Goal: Contribute content: Contribute content

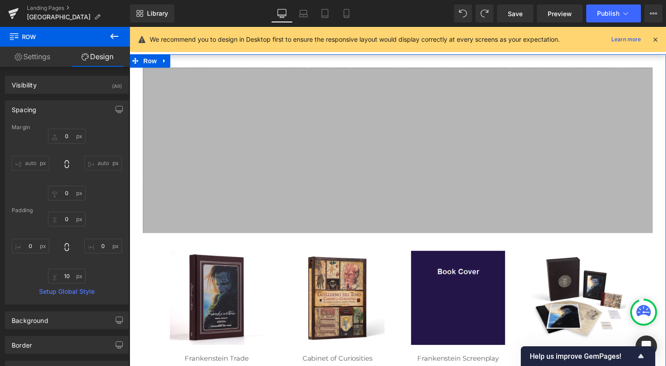
scroll to position [90, 0]
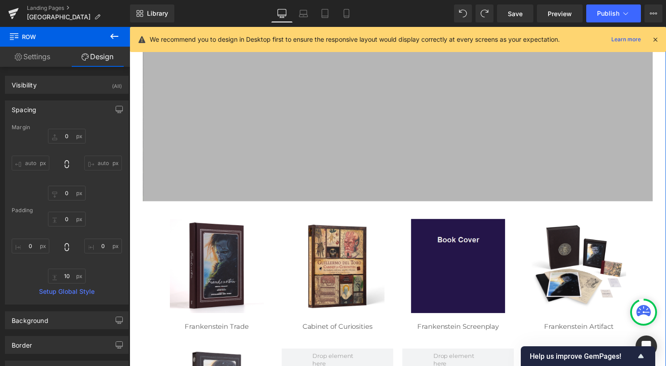
click at [458, 263] on img at bounding box center [461, 268] width 95 height 95
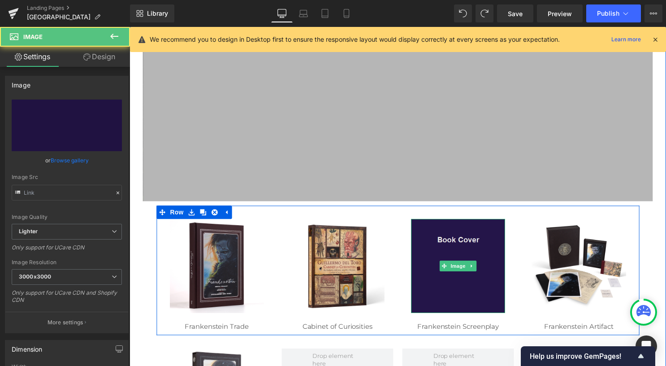
type input "[URL][DOMAIN_NAME]"
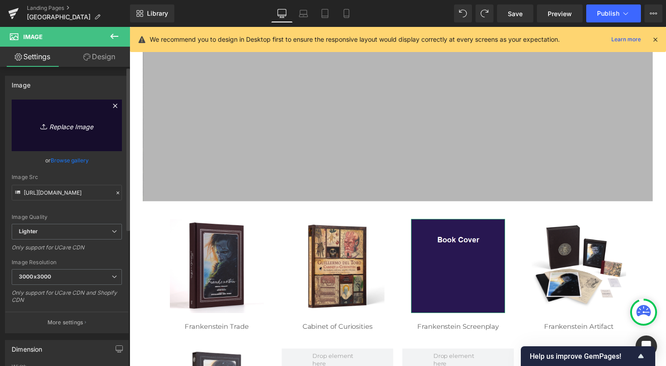
click at [67, 125] on icon "Replace Image" at bounding box center [67, 125] width 72 height 11
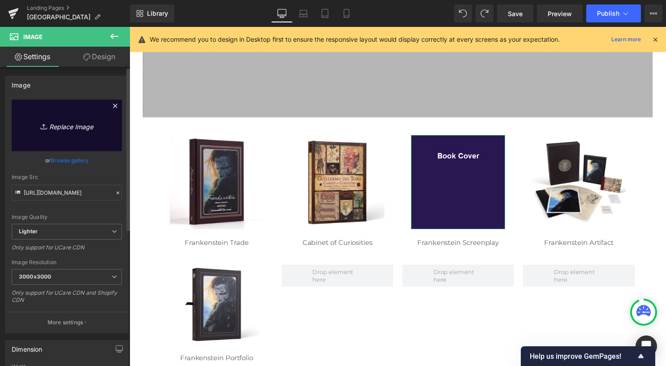
scroll to position [179, 0]
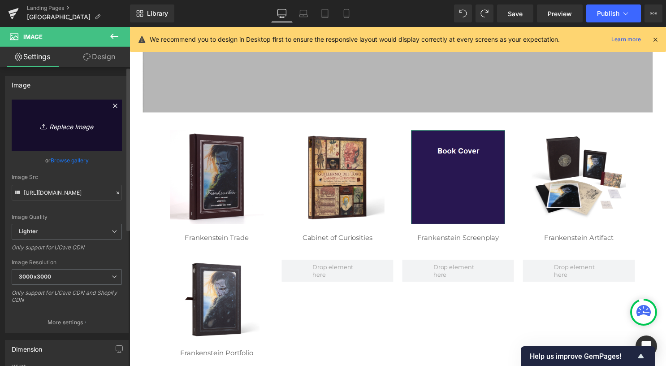
type input "C:\fakepath\Frankenstein Screenplay 1_web.jpg"
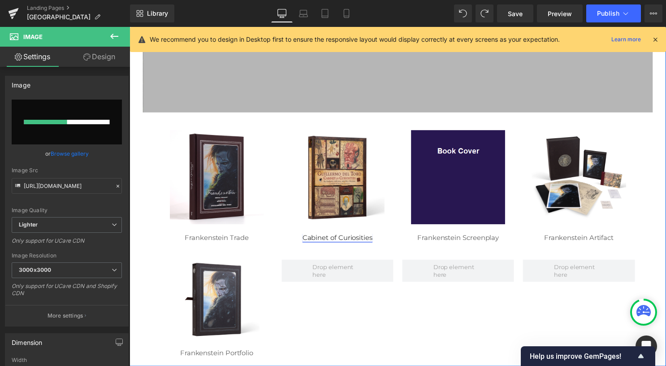
scroll to position [224, 0]
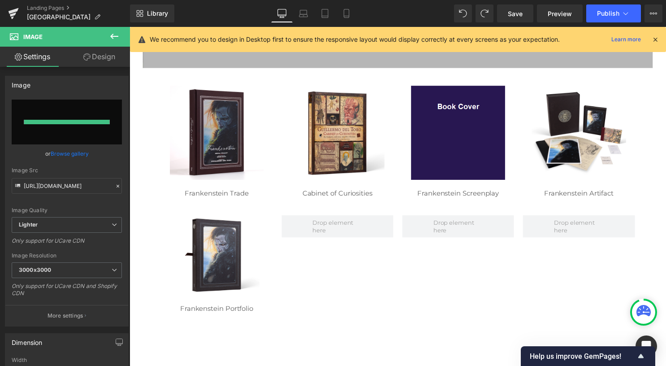
type input "[URL][DOMAIN_NAME]"
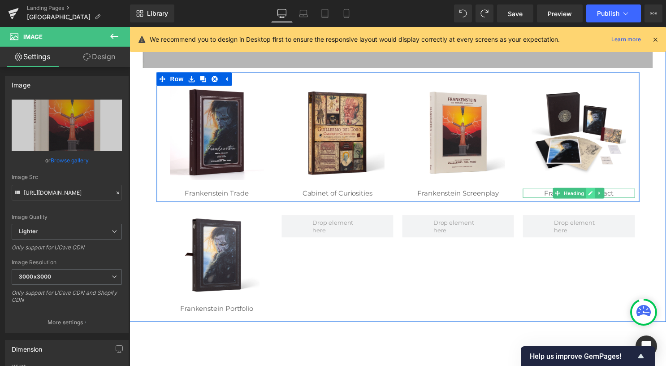
click at [594, 195] on icon at bounding box center [596, 195] width 4 height 4
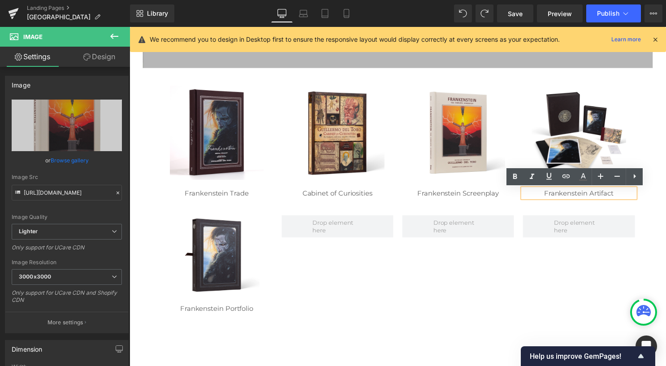
click at [593, 196] on span "Frankenstein Artifact" at bounding box center [583, 194] width 70 height 9
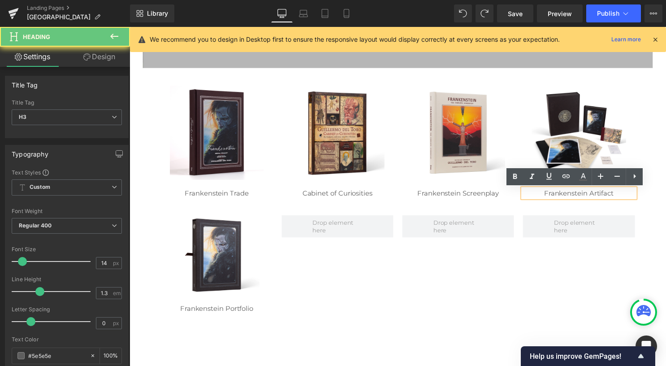
click at [607, 195] on span "Frankenstein Artifact" at bounding box center [583, 194] width 70 height 9
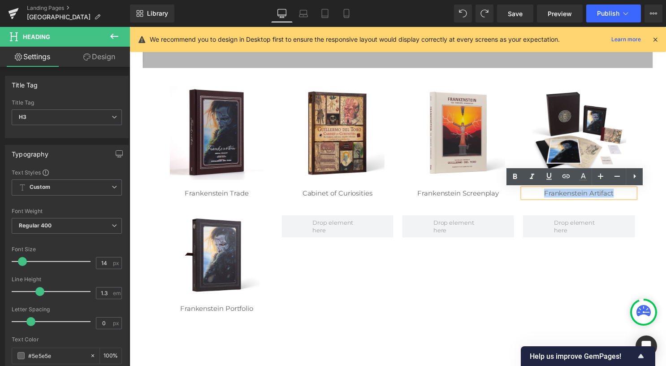
drag, startPoint x: 621, startPoint y: 195, endPoint x: 518, endPoint y: 194, distance: 102.2
click at [518, 194] on div "Image Frankenstein Trade Heading Image Cabinet of Curiosities Heading Image Fra…" at bounding box center [401, 138] width 488 height 131
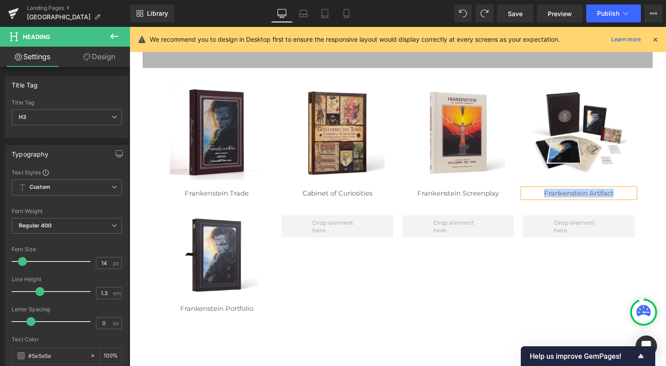
paste div
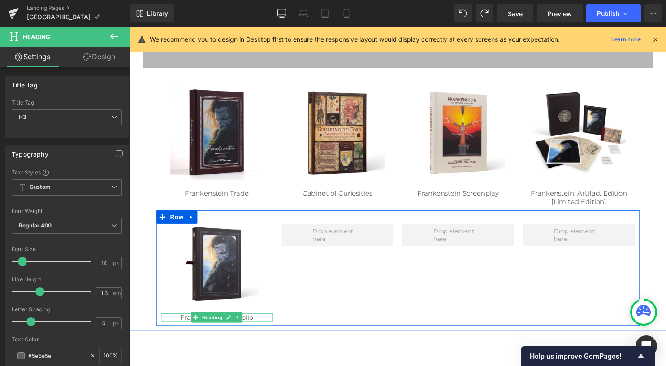
click at [250, 320] on span "Frankenstein Portfolio" at bounding box center [218, 320] width 74 height 9
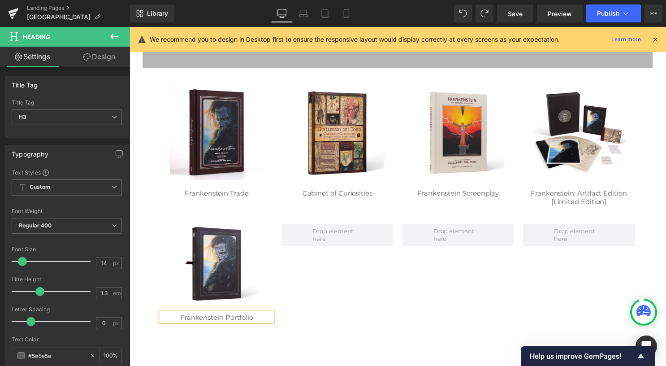
click at [254, 320] on div "Frankenstein Portfolio" at bounding box center [217, 320] width 113 height 9
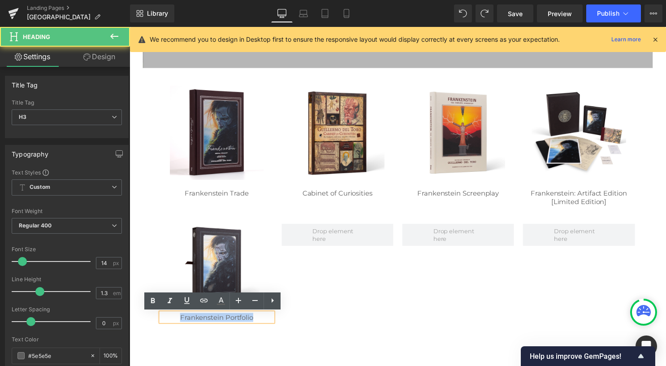
drag, startPoint x: 254, startPoint y: 320, endPoint x: 175, endPoint y: 321, distance: 78.4
click at [175, 321] on div "Frankenstein Portfolio" at bounding box center [217, 320] width 113 height 9
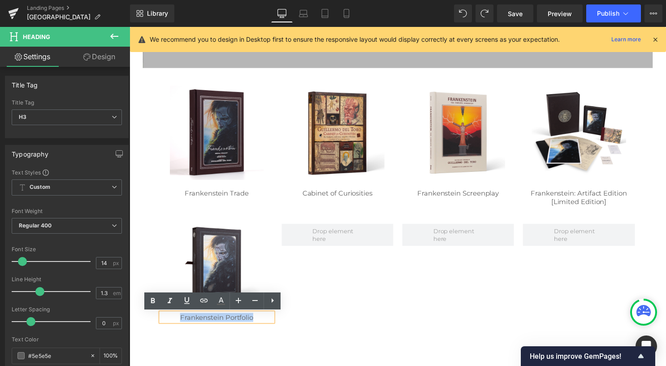
paste div
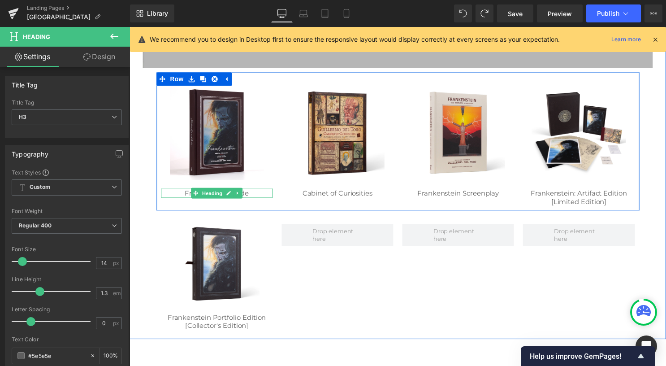
click at [259, 195] on div "Frankenstein Trade" at bounding box center [217, 194] width 113 height 9
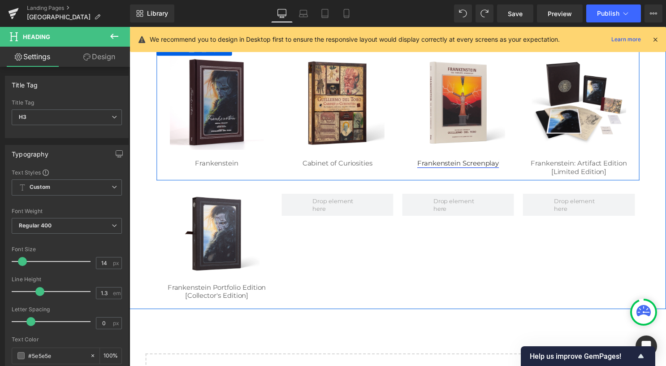
scroll to position [269, 0]
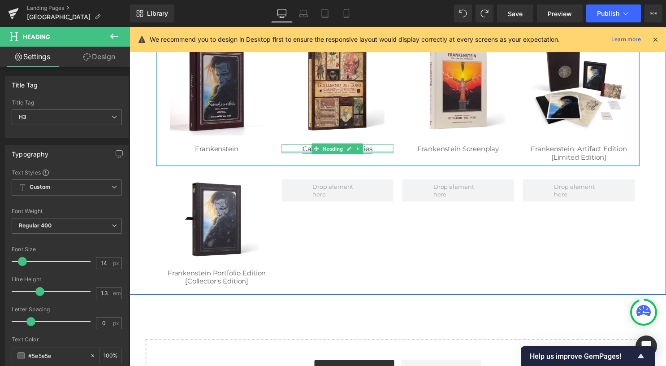
drag, startPoint x: 364, startPoint y: 153, endPoint x: 345, endPoint y: 149, distance: 19.7
click at [364, 153] on div "Cabinet of Curiosities Heading" at bounding box center [339, 150] width 113 height 9
click at [375, 150] on div "Cabinet of Curiosities" at bounding box center [339, 150] width 113 height 9
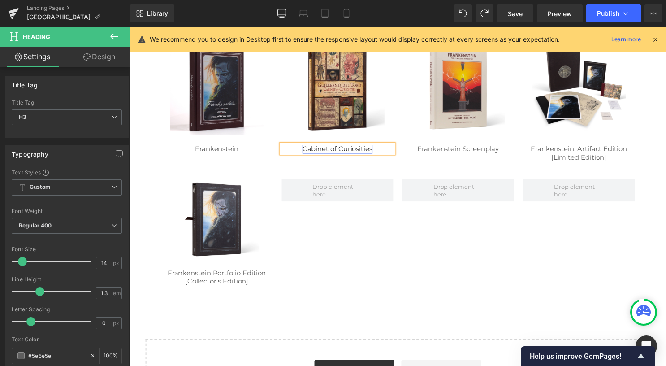
click at [345, 149] on link "Cabinet of Curiosities" at bounding box center [339, 150] width 71 height 9
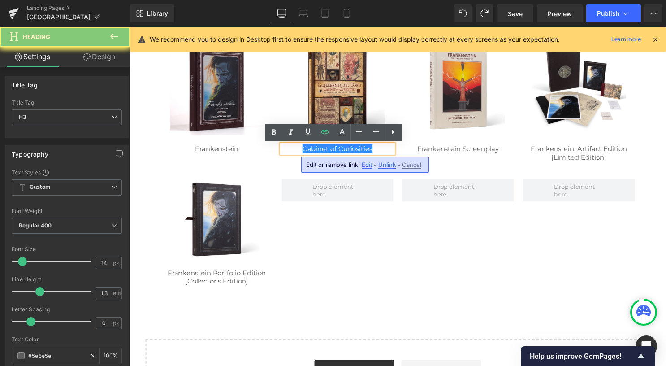
click at [375, 150] on div "Cabinet of Curiosities" at bounding box center [339, 150] width 113 height 9
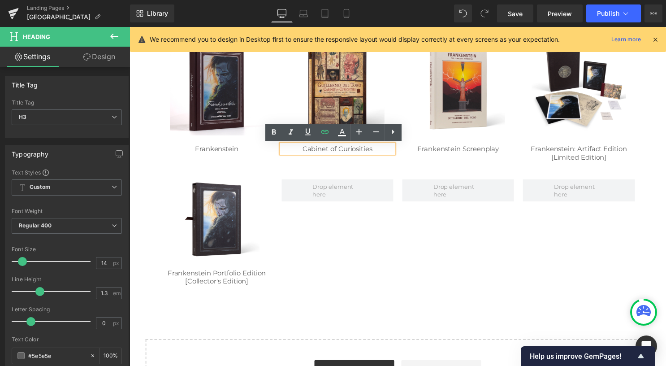
click at [300, 151] on div "Cabinet of Curiosities" at bounding box center [339, 150] width 113 height 9
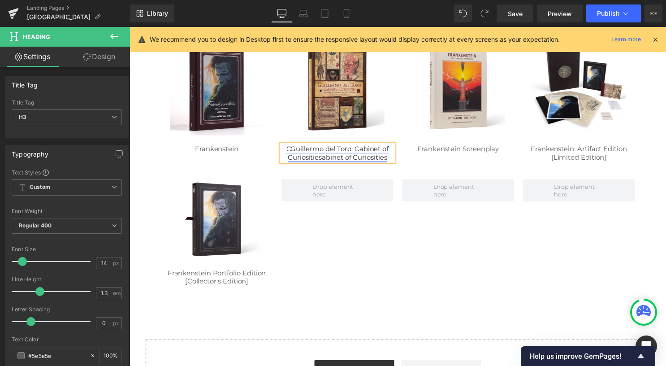
click at [288, 150] on link "CGuillermo del Toro: Cabinet of Curiositiesabinet of Curiosities" at bounding box center [340, 154] width 104 height 17
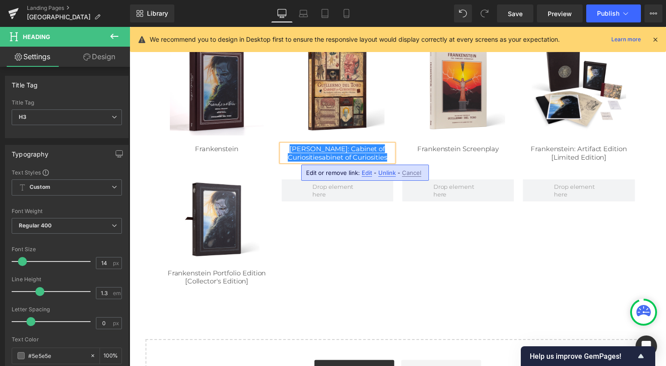
click at [388, 162] on div "[PERSON_NAME]: Cabinet of Curiositiesabinet of Curiosities" at bounding box center [339, 154] width 113 height 17
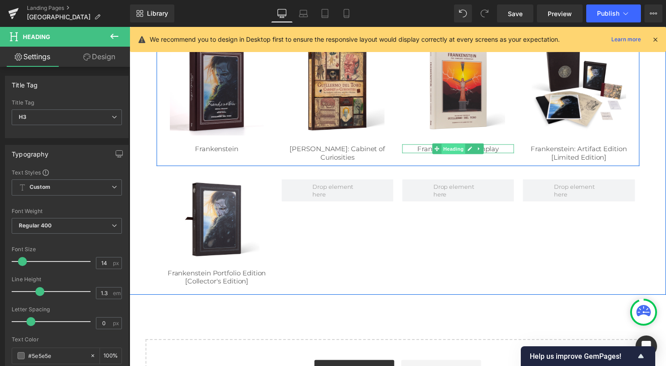
click at [459, 149] on span "Heading" at bounding box center [457, 150] width 24 height 11
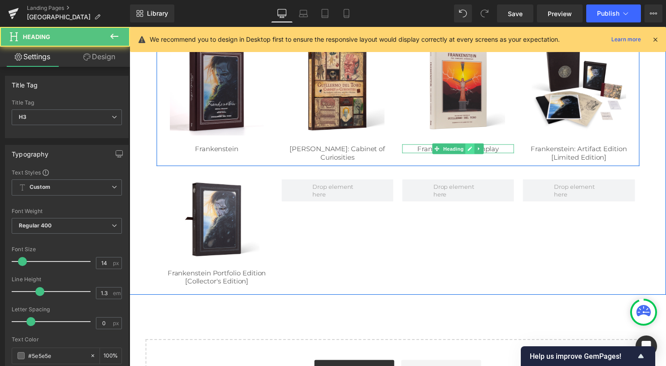
click at [471, 151] on icon at bounding box center [473, 150] width 4 height 4
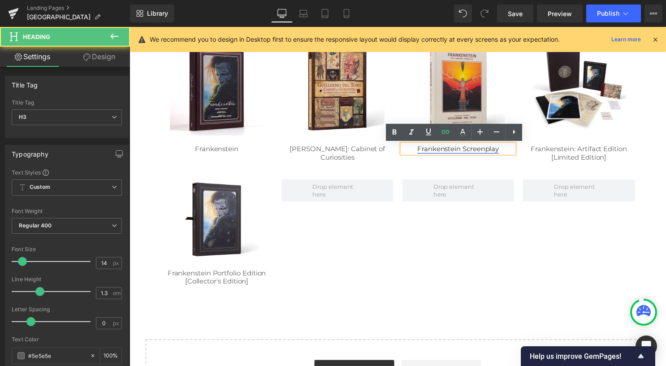
click at [462, 151] on link "Frankenstein Screenplay" at bounding box center [461, 150] width 82 height 9
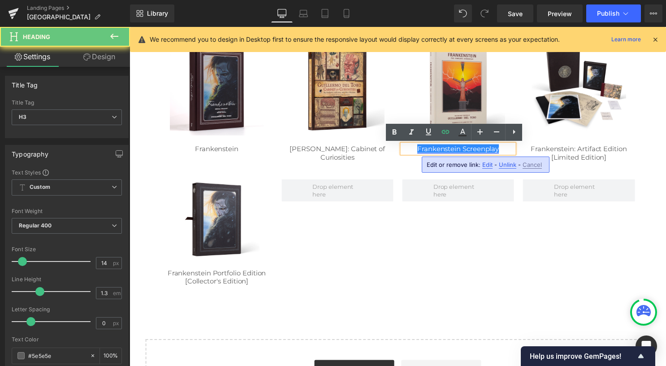
click at [460, 151] on link "Frankenstein Screenplay" at bounding box center [461, 150] width 82 height 9
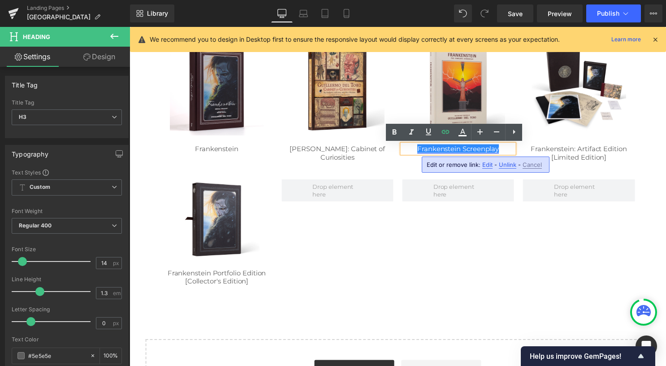
paste div
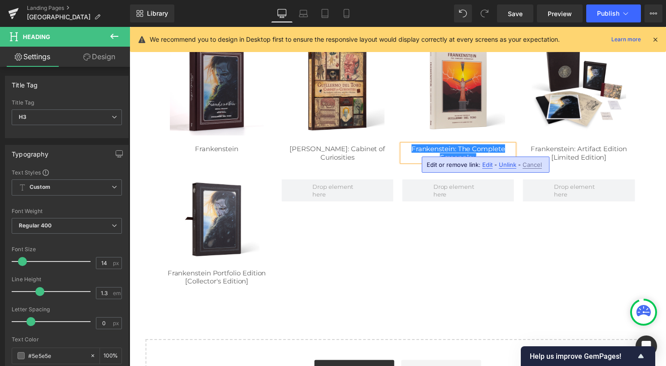
click at [487, 247] on div "Image Frankenstein Portfolio Edition [Collector's Edition] Heading Row" at bounding box center [401, 230] width 488 height 125
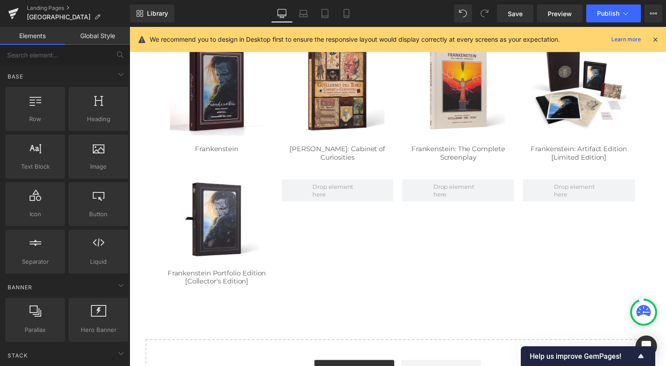
click at [465, 300] on div "Image Row Image Row Image Row Image Frankenstein Heading Image [PERSON_NAME]: C…" at bounding box center [400, 129] width 524 height 573
click at [505, 12] on link "Save" at bounding box center [515, 13] width 36 height 18
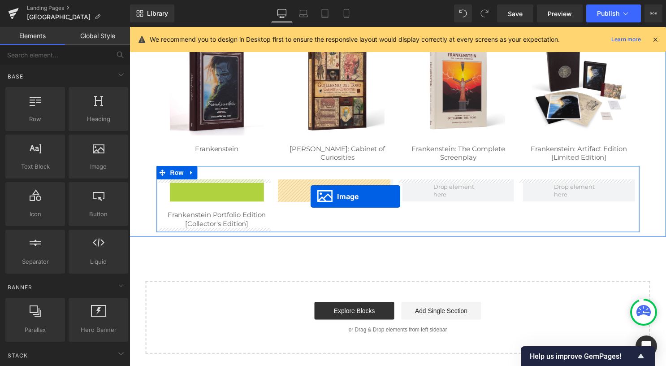
drag, startPoint x: 213, startPoint y: 223, endPoint x: 265, endPoint y: 213, distance: 52.9
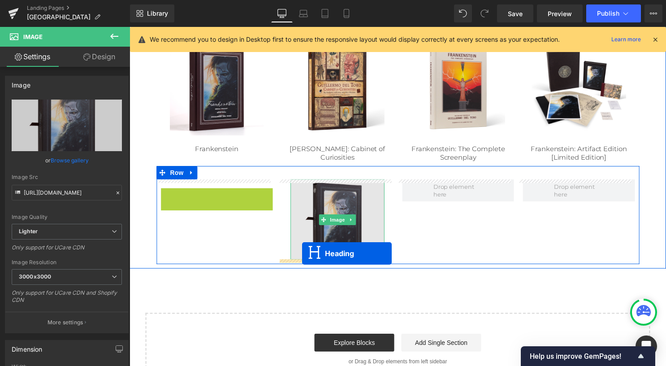
drag, startPoint x: 209, startPoint y: 199, endPoint x: 304, endPoint y: 255, distance: 109.9
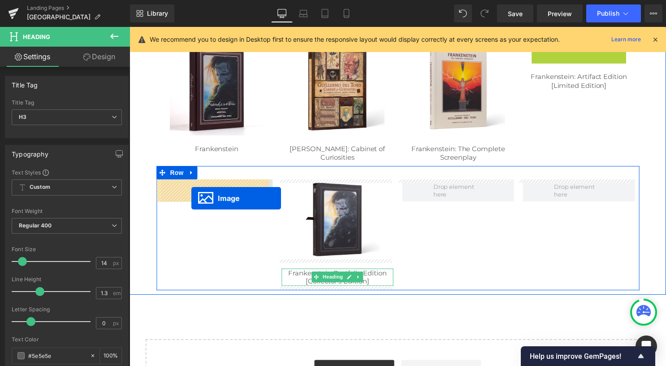
drag, startPoint x: 576, startPoint y: 89, endPoint x: 192, endPoint y: 200, distance: 399.8
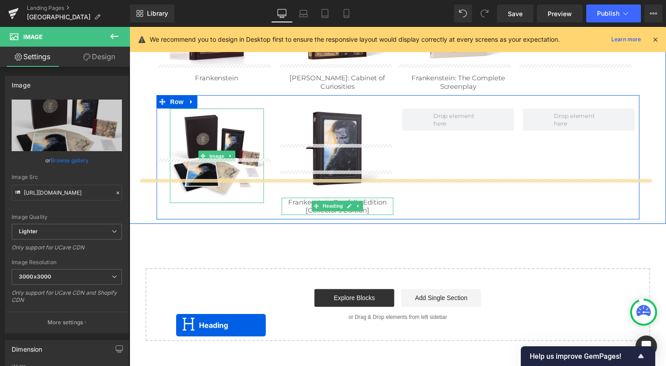
scroll to position [385, 0]
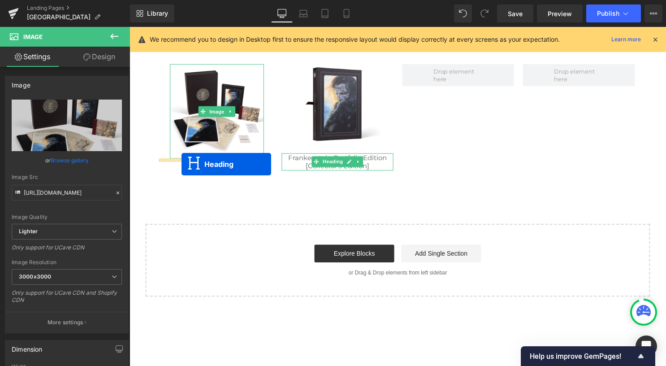
drag, startPoint x: 572, startPoint y: 104, endPoint x: 182, endPoint y: 165, distance: 395.0
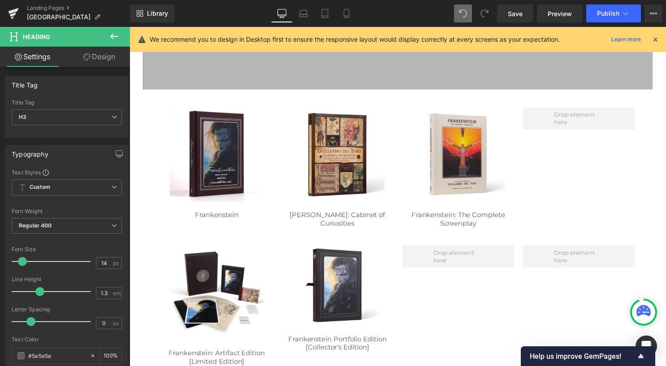
scroll to position [223, 0]
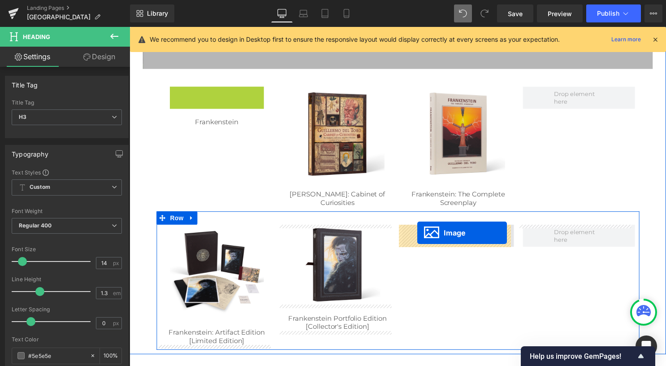
drag, startPoint x: 242, startPoint y: 148, endPoint x: 422, endPoint y: 236, distance: 199.6
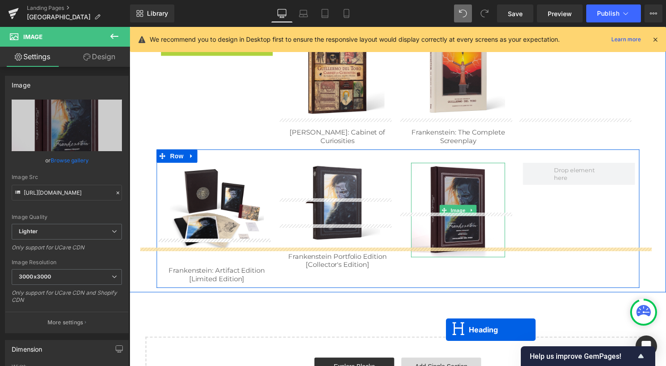
scroll to position [340, 0]
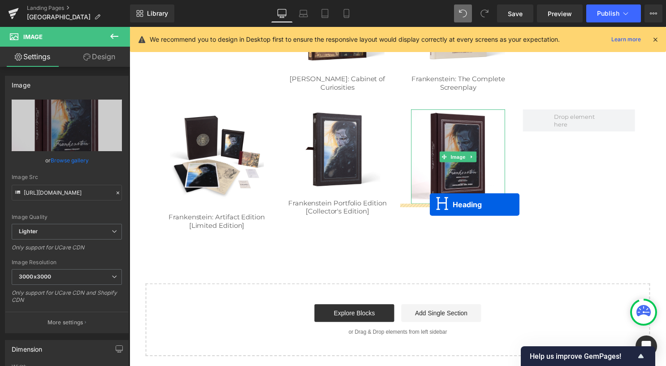
drag, startPoint x: 212, startPoint y: 101, endPoint x: 433, endPoint y: 206, distance: 244.1
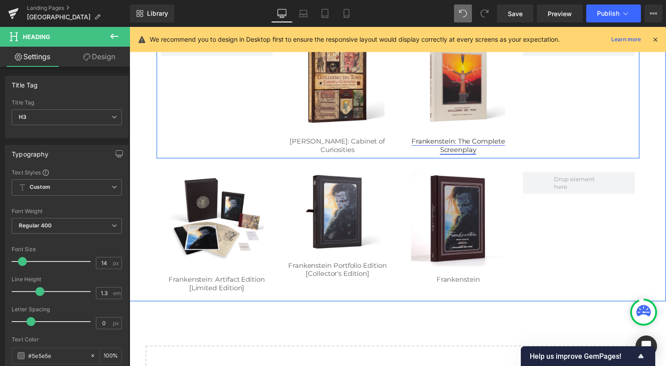
scroll to position [250, 0]
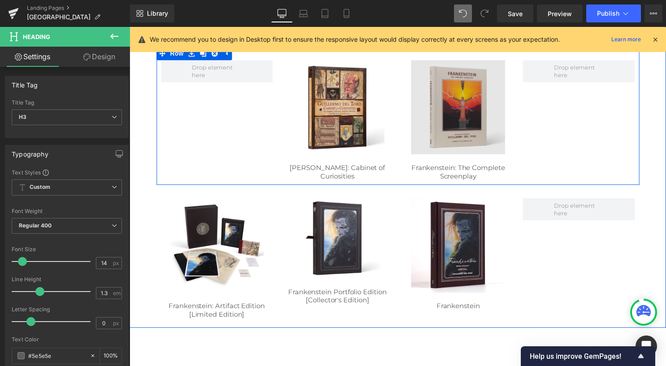
drag, startPoint x: 462, startPoint y: 103, endPoint x: 498, endPoint y: 139, distance: 51.3
click at [462, 103] on div "Image" at bounding box center [461, 107] width 95 height 95
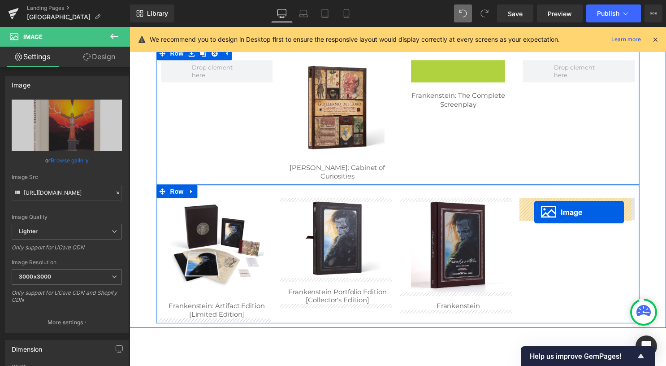
drag, startPoint x: 460, startPoint y: 107, endPoint x: 539, endPoint y: 214, distance: 133.0
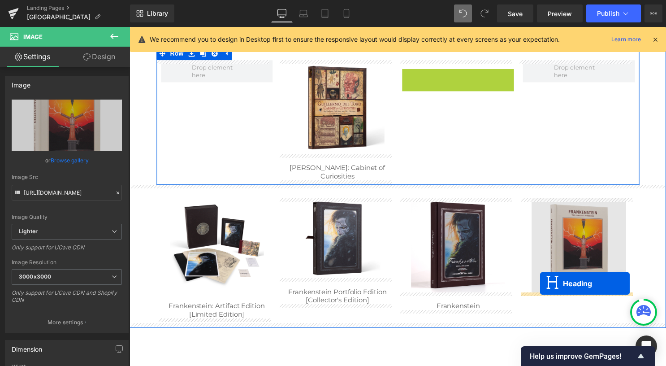
drag, startPoint x: 502, startPoint y: 129, endPoint x: 544, endPoint y: 286, distance: 162.8
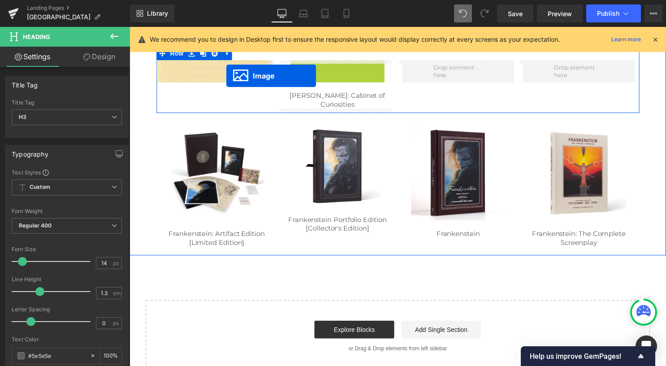
drag, startPoint x: 337, startPoint y: 107, endPoint x: 227, endPoint y: 76, distance: 114.1
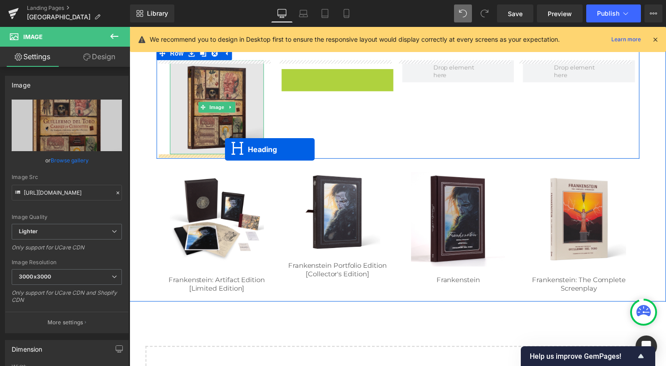
drag, startPoint x: 336, startPoint y: 76, endPoint x: 226, endPoint y: 151, distance: 133.0
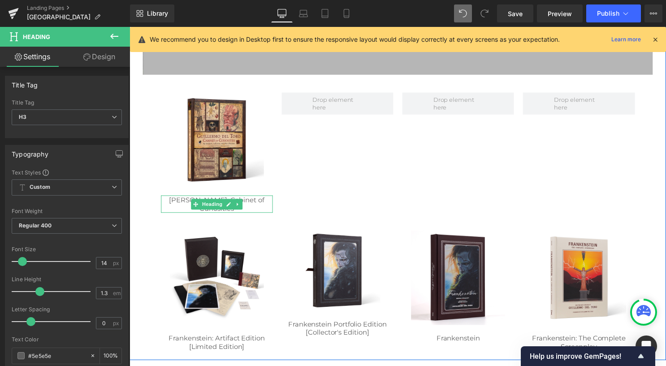
scroll to position [205, 0]
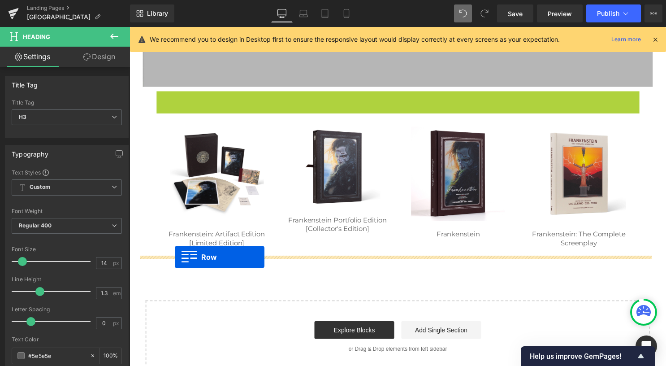
drag, startPoint x: 174, startPoint y: 99, endPoint x: 175, endPoint y: 259, distance: 160.9
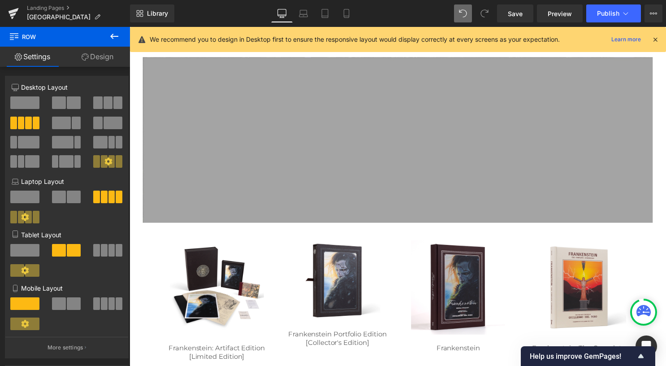
scroll to position [0, 0]
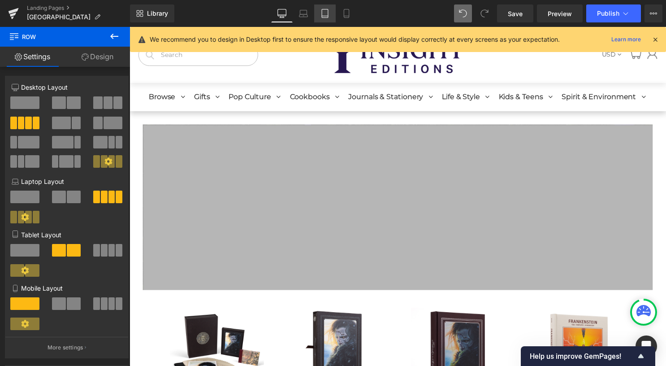
click at [326, 7] on link "Tablet" at bounding box center [325, 13] width 22 height 18
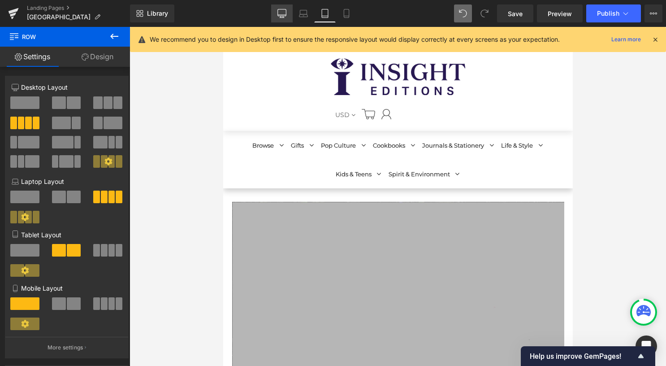
click at [278, 12] on icon at bounding box center [281, 13] width 9 height 9
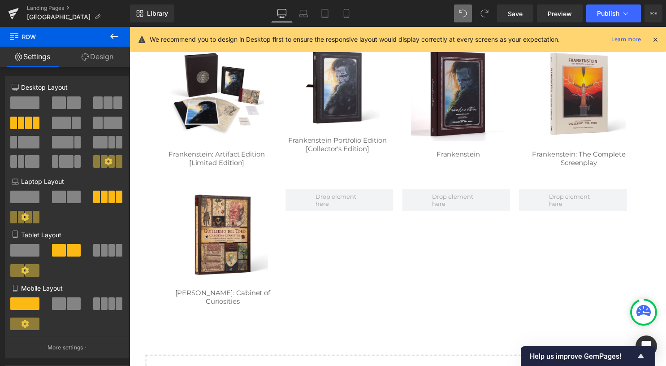
scroll to position [224, 0]
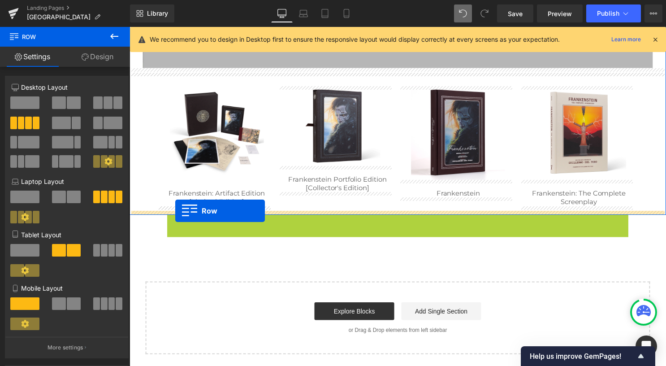
drag, startPoint x: 186, startPoint y: 223, endPoint x: 176, endPoint y: 212, distance: 14.3
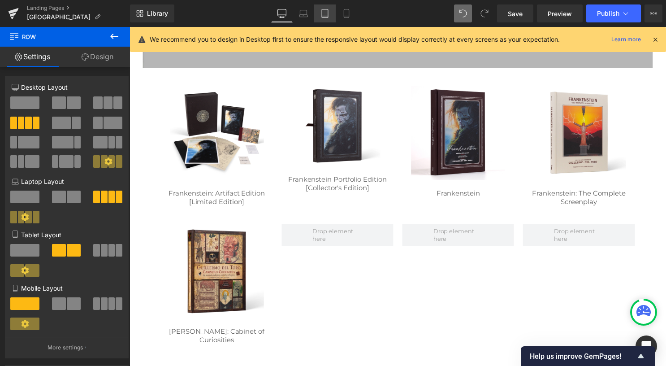
click at [321, 12] on icon at bounding box center [324, 13] width 9 height 9
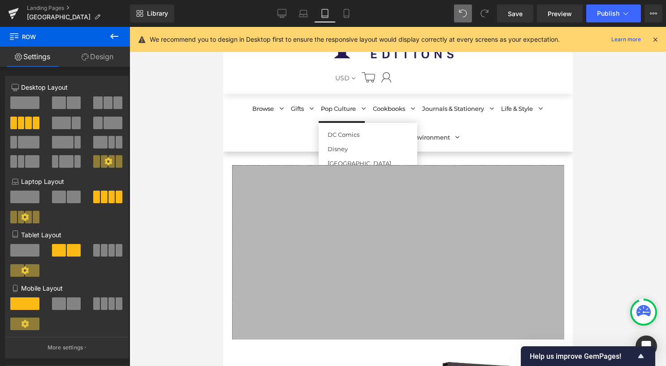
scroll to position [0, 0]
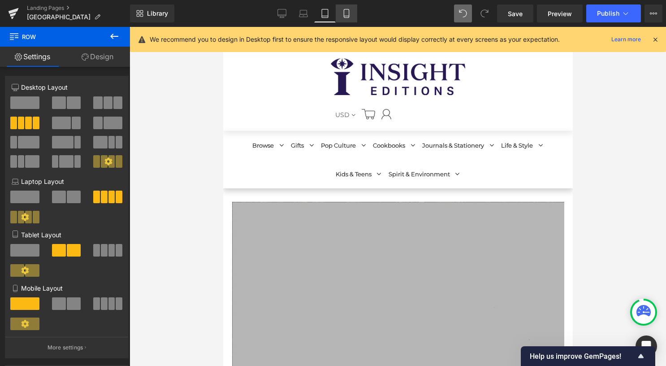
click at [350, 13] on icon at bounding box center [346, 13] width 9 height 9
type input "70"
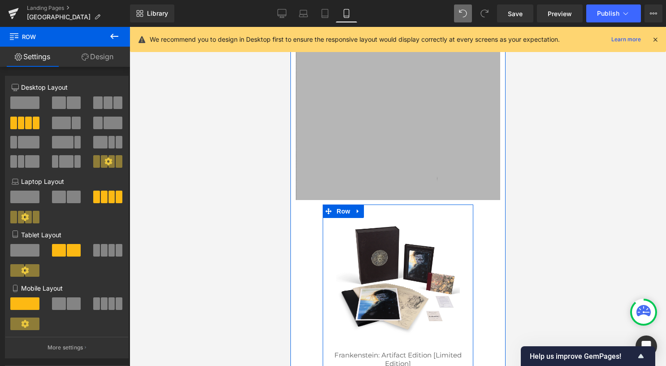
scroll to position [198, 0]
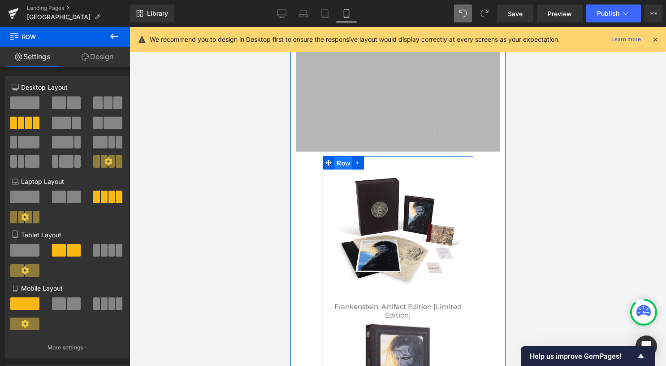
click at [339, 162] on span "Row" at bounding box center [343, 162] width 18 height 13
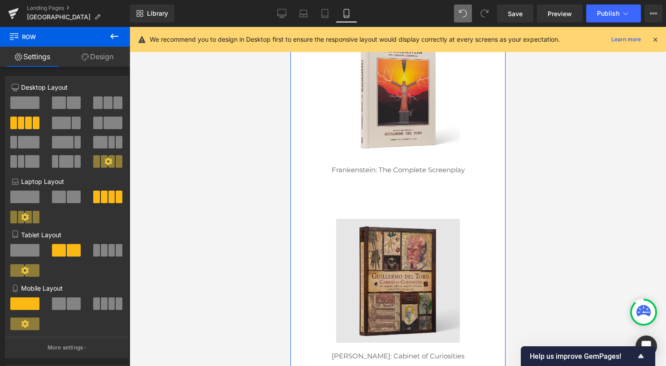
scroll to position [825, 0]
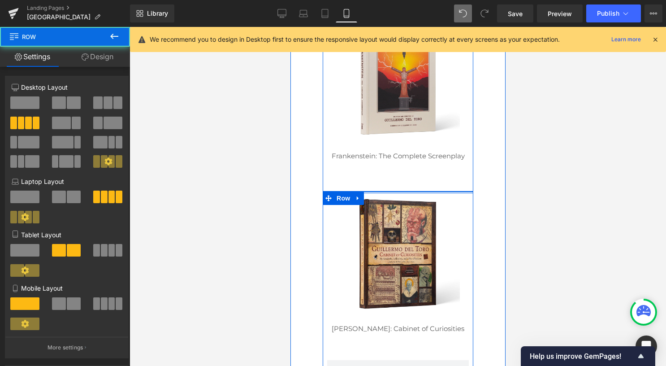
drag, startPoint x: 403, startPoint y: 202, endPoint x: 403, endPoint y: 173, distance: 29.1
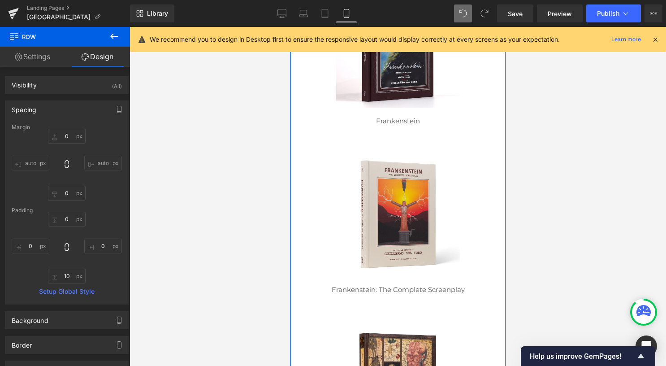
scroll to position [691, 0]
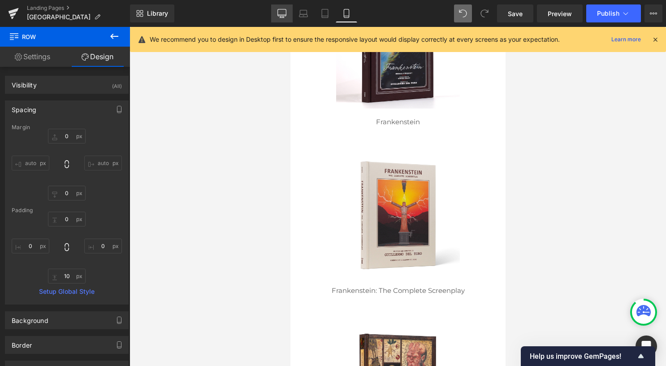
click at [278, 7] on link "Desktop" at bounding box center [282, 13] width 22 height 18
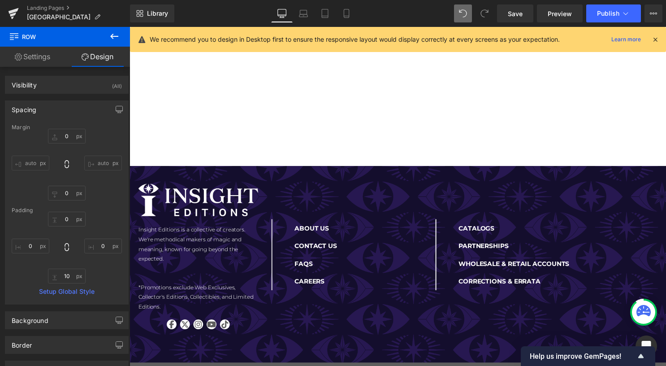
type input "0"
type input "30"
type input "0"
type input "10"
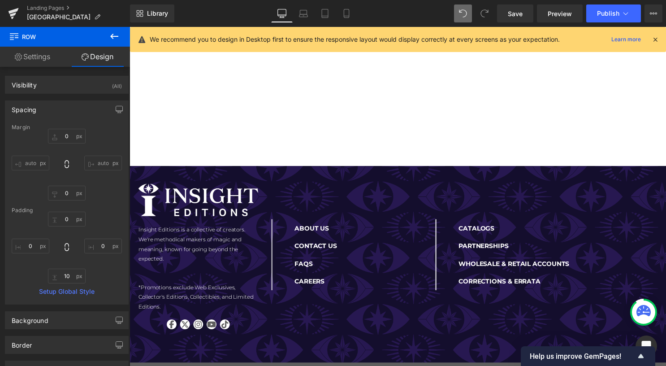
type input "0"
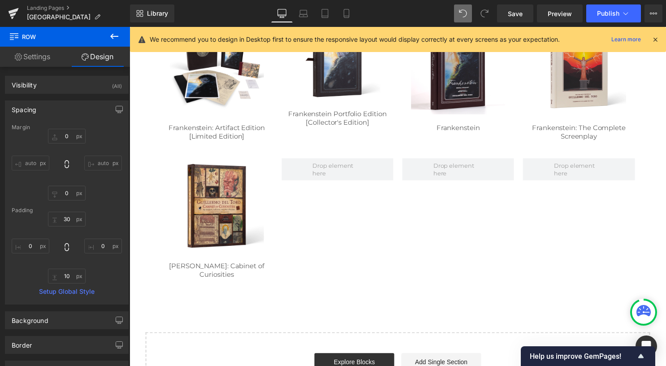
scroll to position [201, 0]
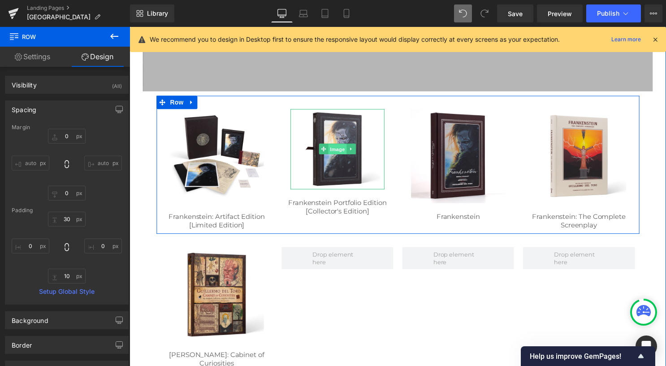
click at [338, 154] on span "Image" at bounding box center [339, 150] width 19 height 11
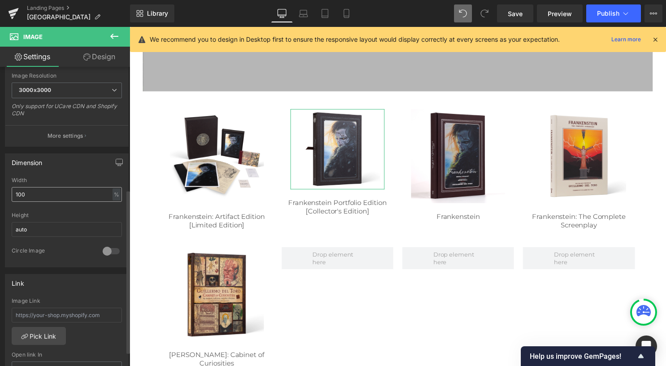
scroll to position [224, 0]
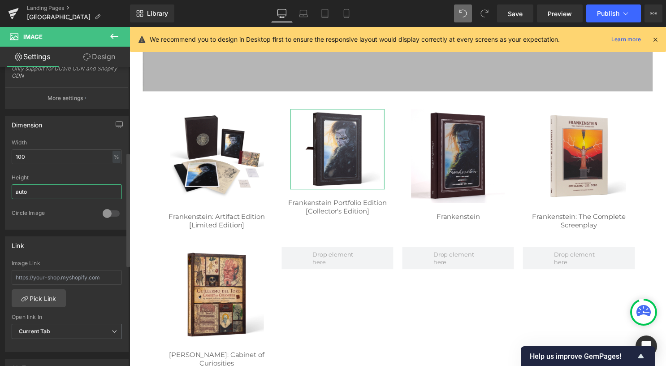
click at [102, 189] on input "auto" at bounding box center [67, 191] width 110 height 15
click at [112, 210] on div at bounding box center [111, 213] width 22 height 14
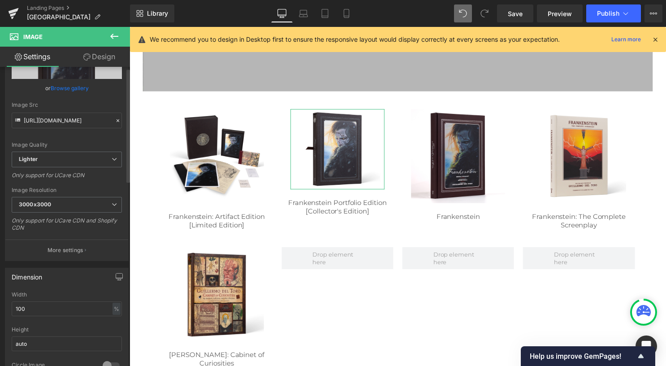
scroll to position [0, 0]
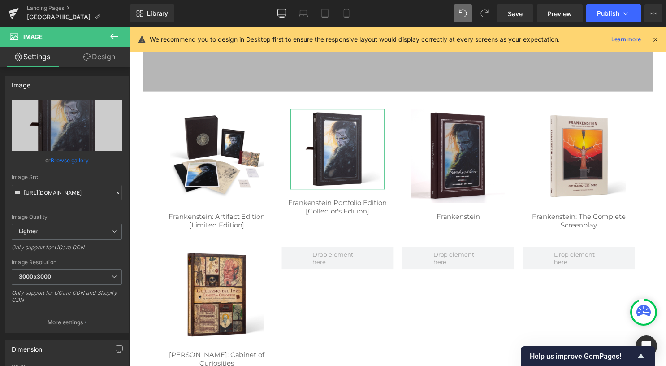
click at [107, 60] on link "Design" at bounding box center [99, 57] width 65 height 20
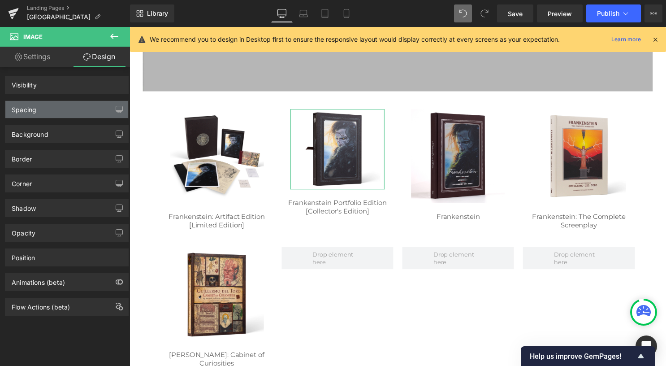
click at [78, 110] on div "Spacing" at bounding box center [66, 109] width 123 height 17
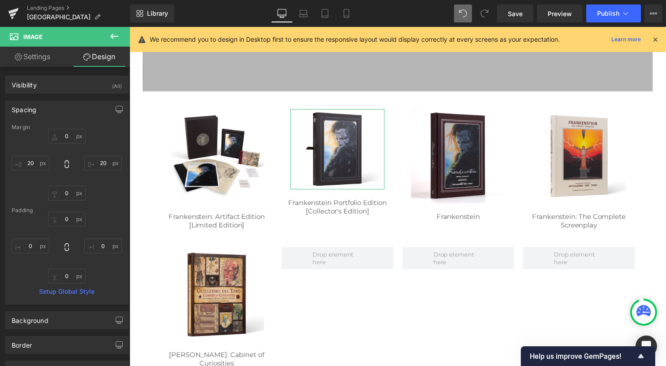
type input "0"
type input "20"
type input "0"
type input "20"
type input "0"
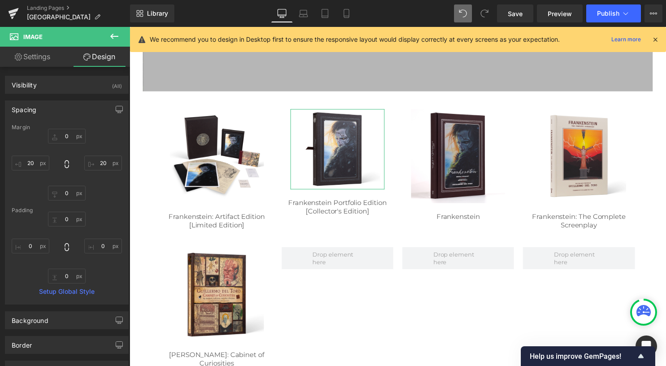
type input "0"
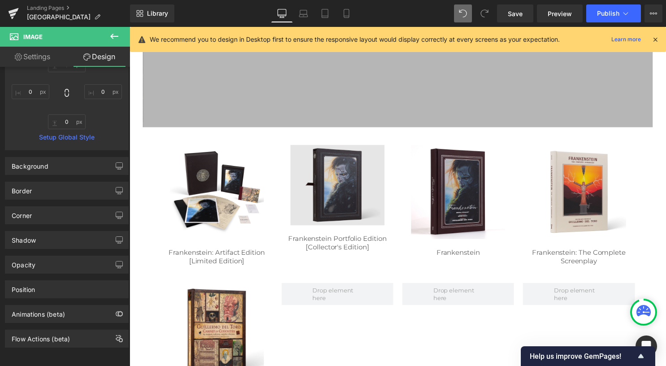
scroll to position [156, 0]
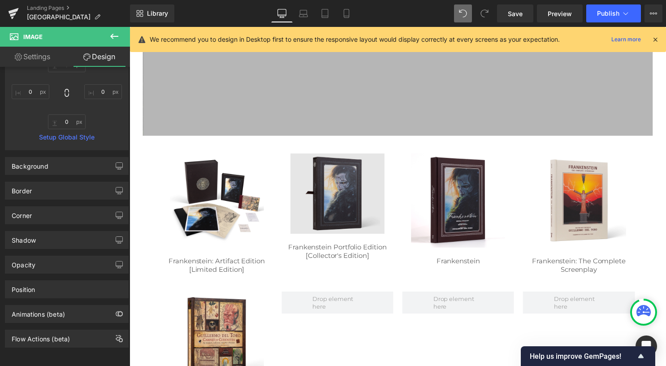
click at [344, 191] on div "Image" at bounding box center [339, 195] width 95 height 81
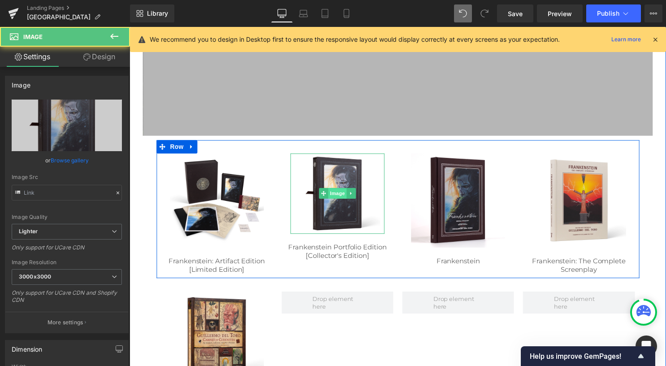
type input "[URL][DOMAIN_NAME]"
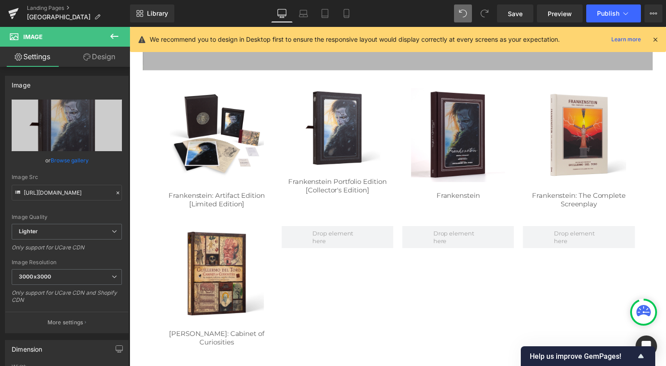
scroll to position [179, 0]
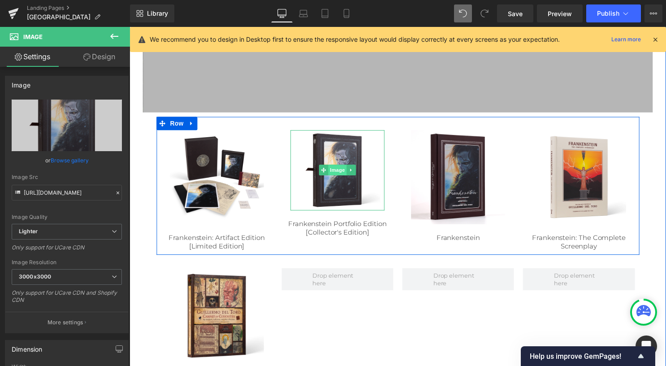
click at [333, 176] on span "Image" at bounding box center [339, 171] width 19 height 11
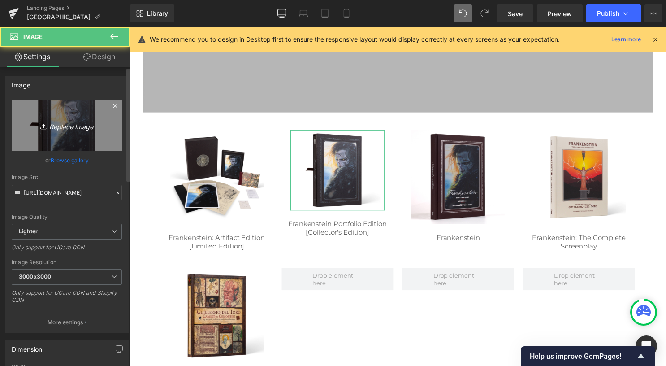
click at [66, 121] on icon "Replace Image" at bounding box center [67, 125] width 72 height 11
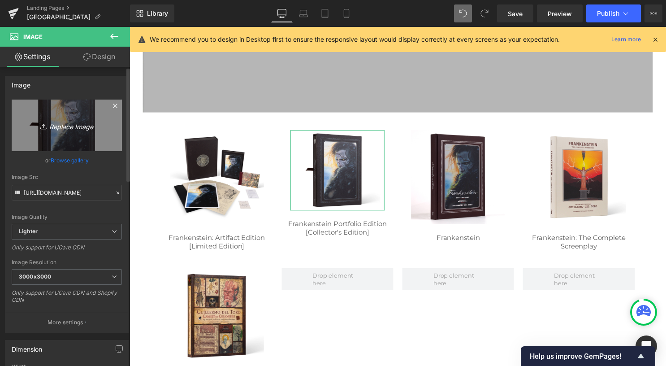
type input "C:\fakepath\Frankenstein Portfolio A1_web.png"
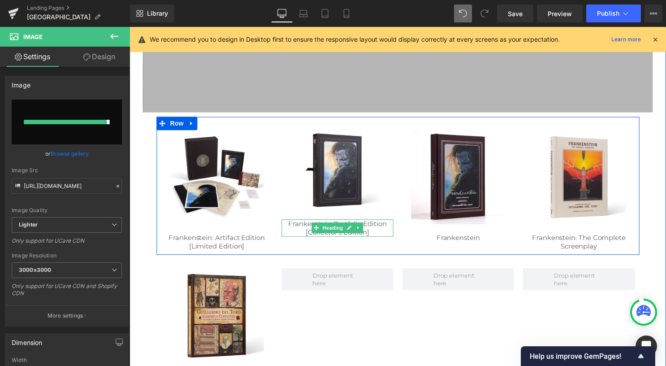
type input "[URL][DOMAIN_NAME]"
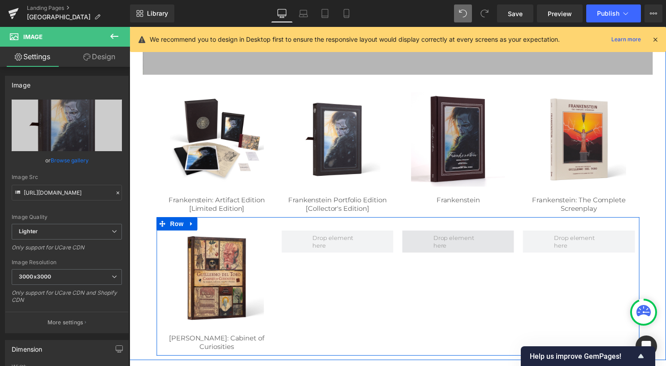
scroll to position [128, 0]
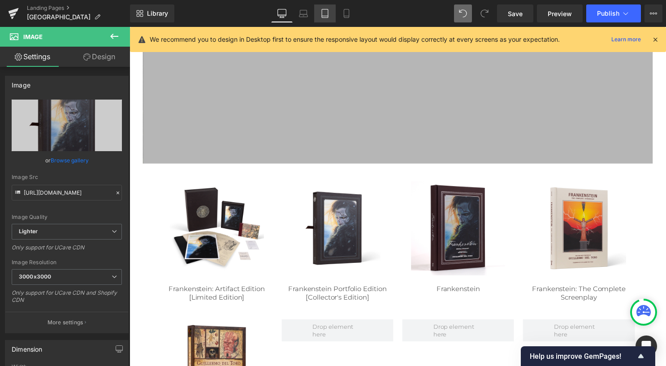
click at [329, 10] on icon at bounding box center [324, 13] width 9 height 9
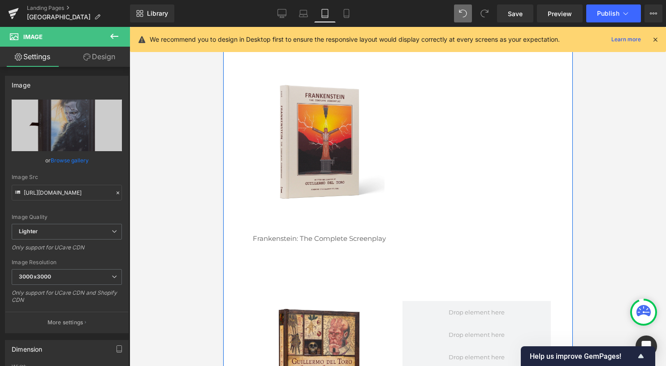
scroll to position [659, 0]
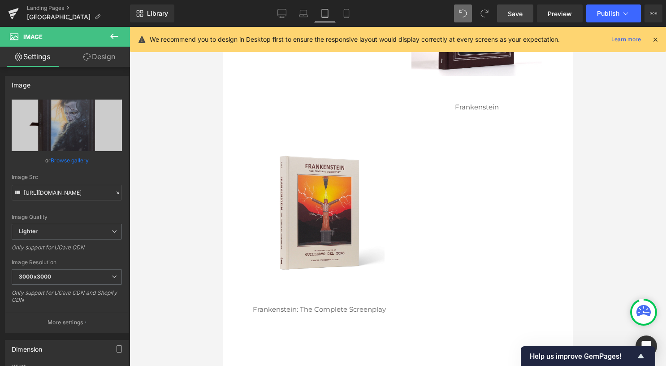
click at [518, 15] on span "Save" at bounding box center [515, 13] width 15 height 9
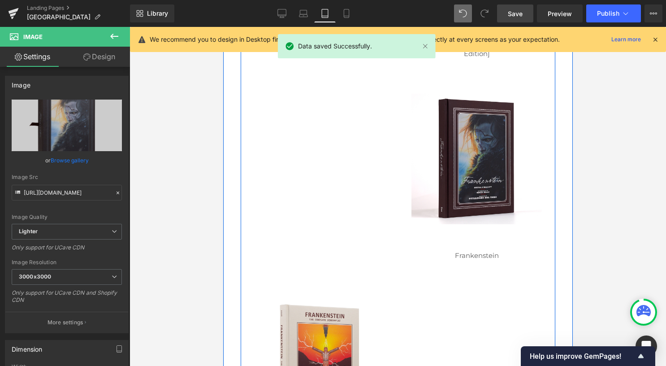
scroll to position [525, 0]
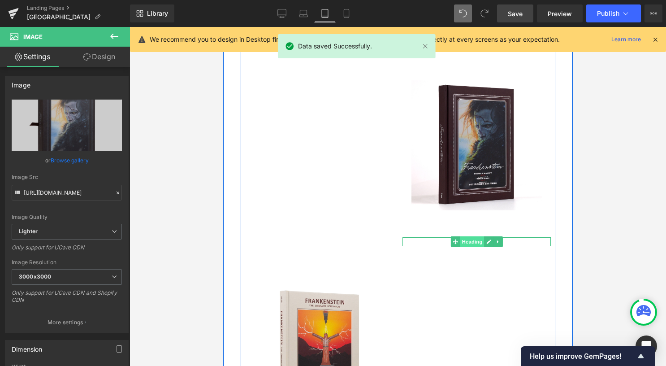
click at [470, 242] on span "Heading" at bounding box center [471, 241] width 24 height 11
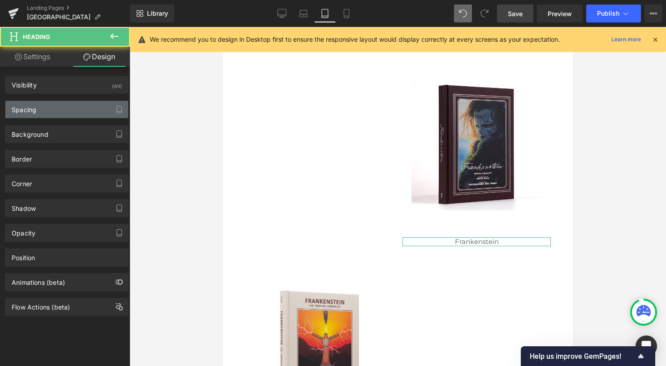
click at [77, 106] on div "Spacing" at bounding box center [66, 109] width 123 height 17
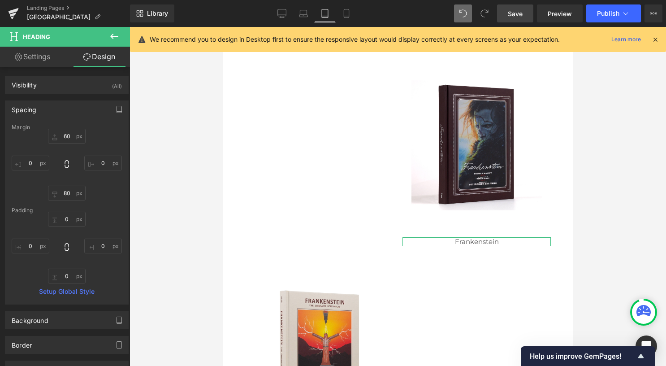
type input "60"
type input "0"
type input "80"
type input "0"
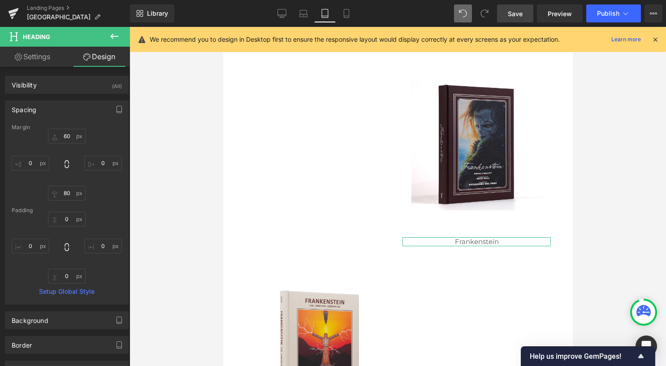
type input "0"
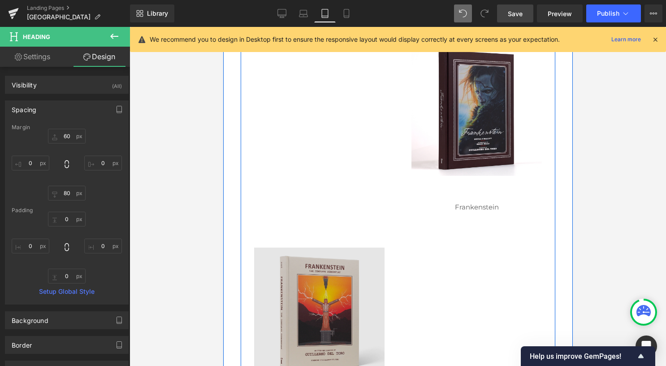
scroll to position [659, 0]
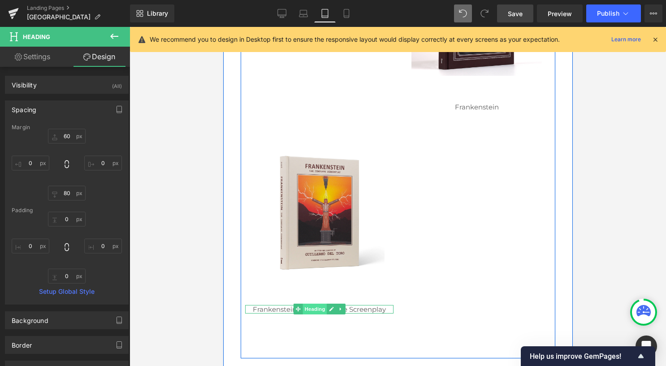
click at [302, 308] on span "Heading" at bounding box center [314, 308] width 24 height 11
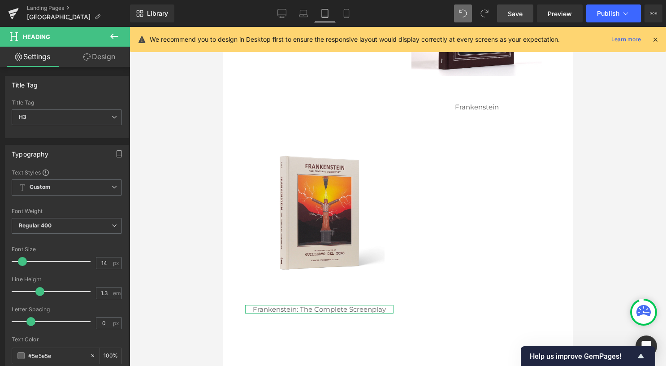
click at [105, 63] on link "Design" at bounding box center [99, 57] width 65 height 20
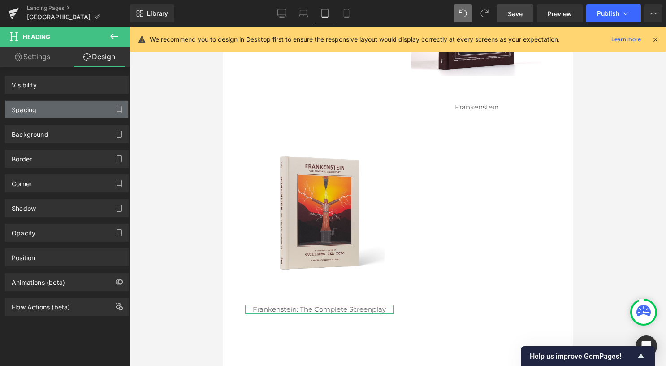
click at [78, 111] on div "Spacing" at bounding box center [66, 109] width 123 height 17
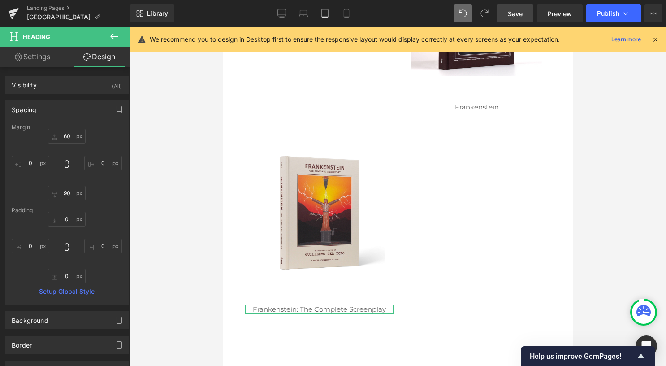
type input "60"
type input "0"
type input "90"
type input "0"
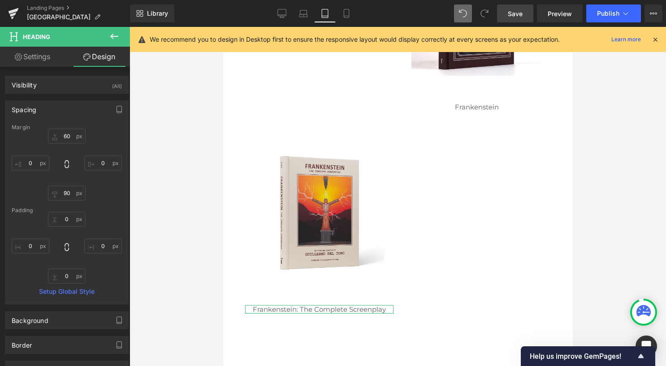
type input "0"
click at [68, 190] on input "90" at bounding box center [67, 193] width 38 height 15
type input "80"
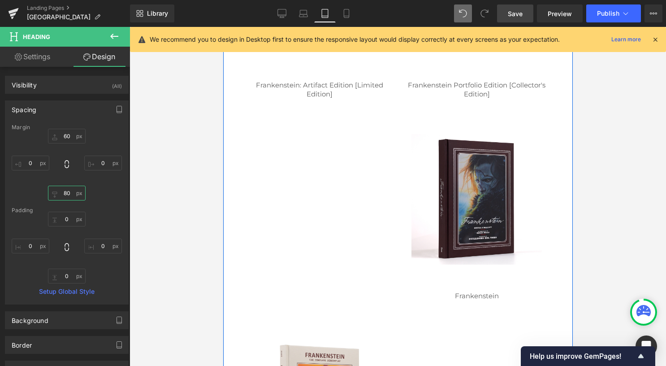
scroll to position [345, 0]
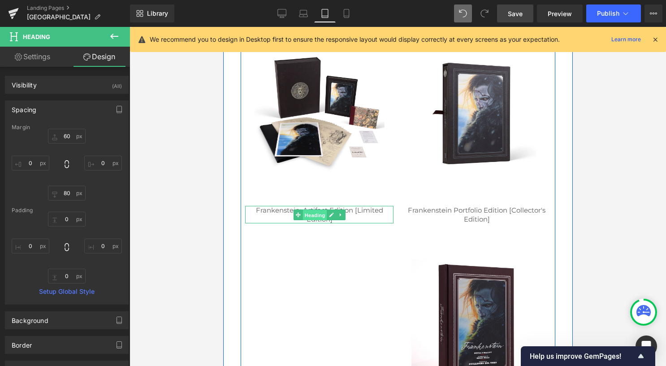
click at [308, 216] on span "Heading" at bounding box center [314, 214] width 24 height 11
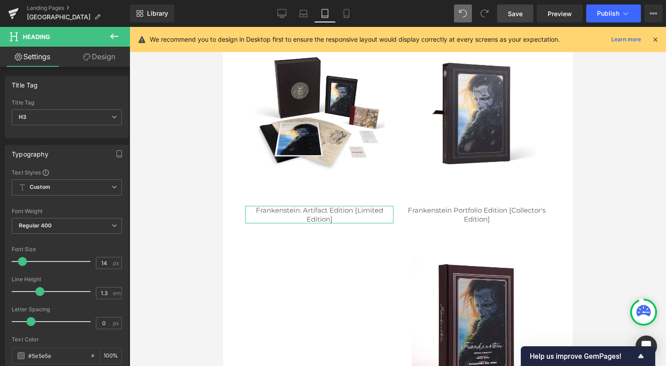
click at [103, 56] on link "Design" at bounding box center [99, 57] width 65 height 20
click at [0, 0] on div "Spacing" at bounding box center [0, 0] width 0 height 0
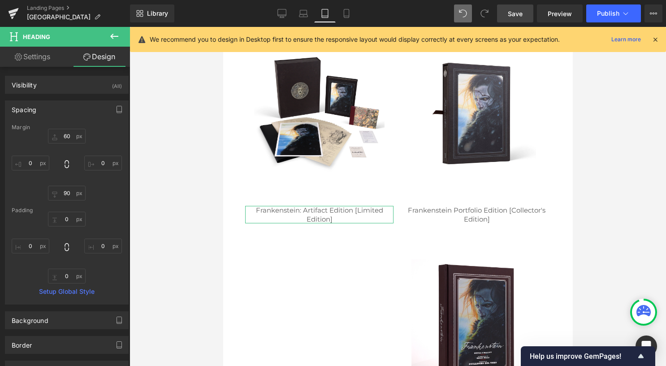
type input "60"
type input "0"
type input "90"
type input "0"
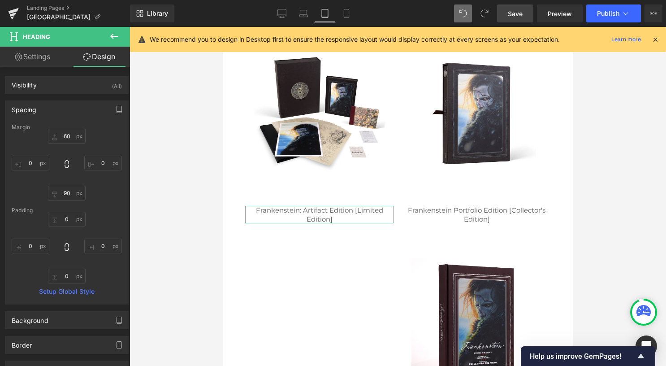
type input "0"
click at [77, 194] on input "90" at bounding box center [67, 193] width 38 height 15
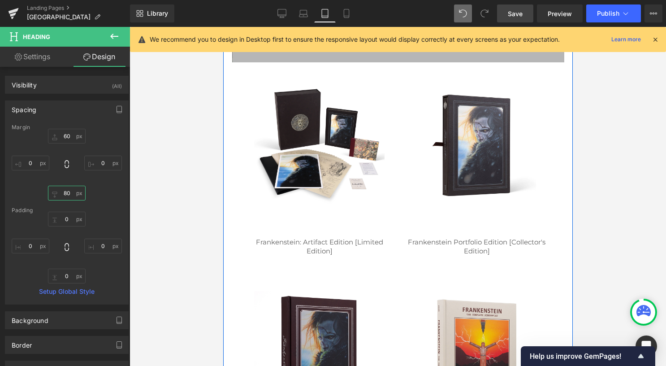
scroll to position [301, 0]
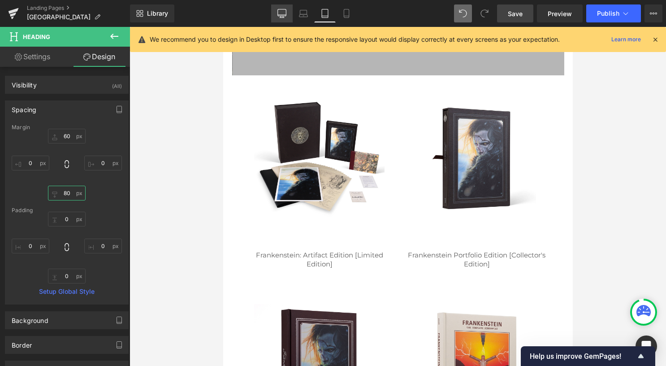
type input "80"
click at [285, 11] on icon at bounding box center [281, 13] width 9 height 9
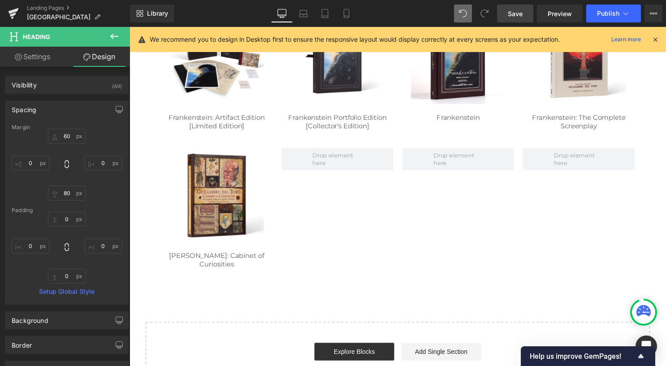
type input "20"
type input "0"
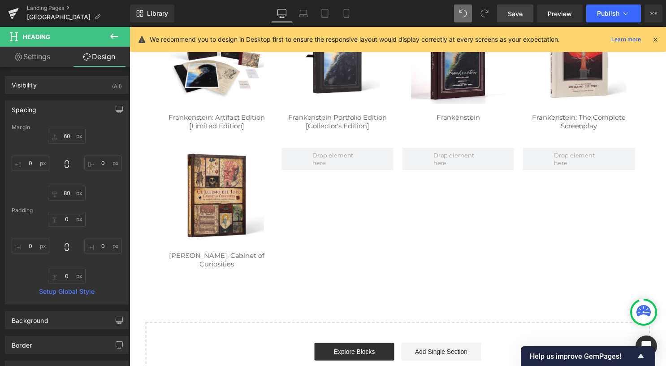
type input "0"
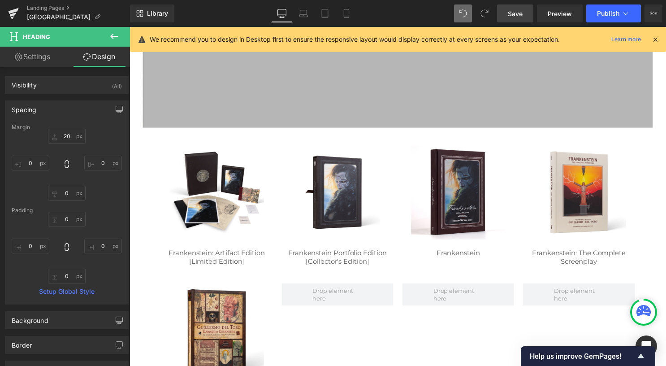
drag, startPoint x: 508, startPoint y: 9, endPoint x: 356, endPoint y: 91, distance: 172.6
click at [508, 9] on link "Save" at bounding box center [515, 13] width 36 height 18
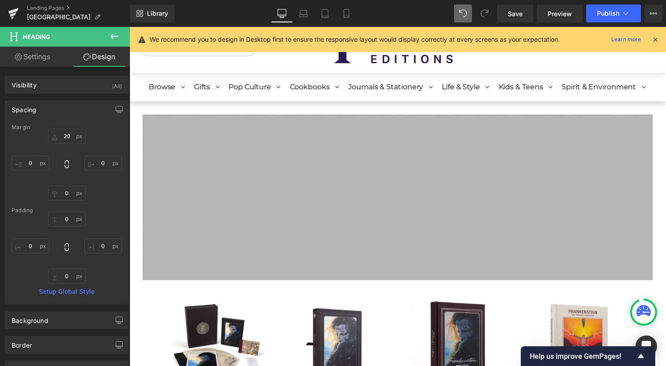
scroll to position [0, 0]
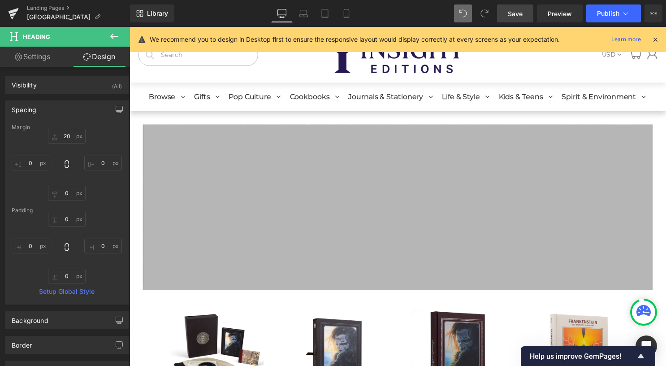
click at [498, 11] on link "Save" at bounding box center [515, 13] width 36 height 18
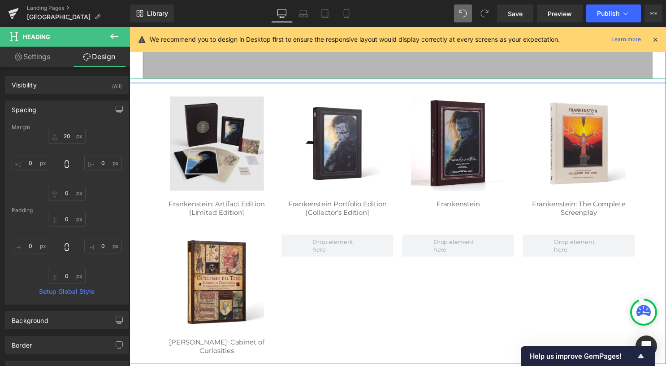
scroll to position [269, 0]
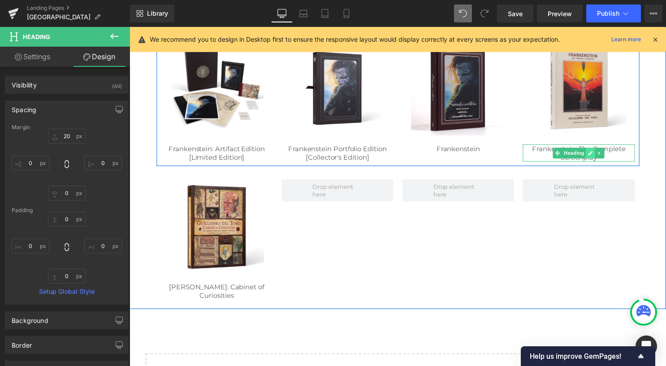
click at [594, 155] on icon at bounding box center [596, 154] width 4 height 4
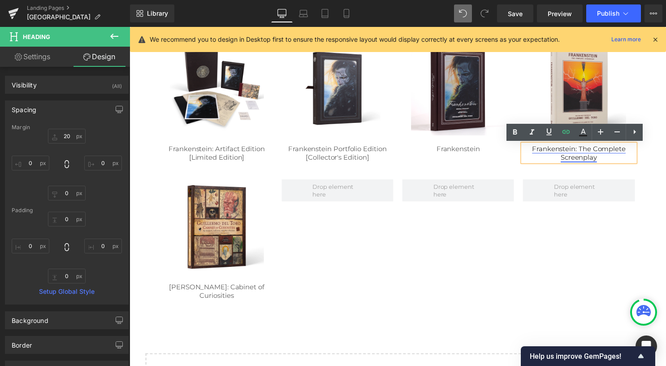
click at [592, 157] on link "Frankenstein: The Complete Screenplay" at bounding box center [583, 154] width 95 height 17
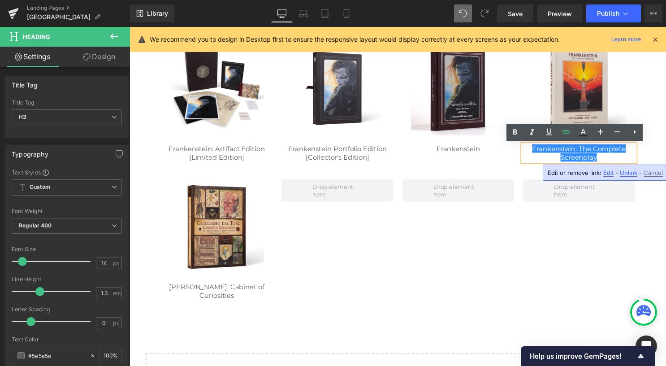
click at [606, 173] on span "Edit" at bounding box center [608, 173] width 10 height 8
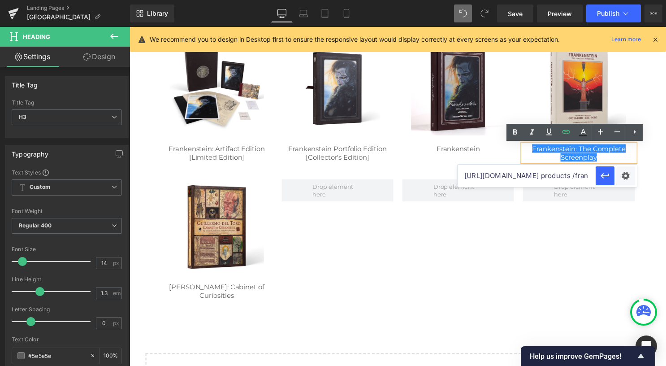
click at [571, 179] on input "[URL][DOMAIN_NAME] products /frankenstein-the-complete-screenplay" at bounding box center [527, 175] width 138 height 22
click at [558, 176] on input "[URL][DOMAIN_NAME] products /frankenstein-the-complete-screenplay" at bounding box center [527, 175] width 138 height 22
type input "[URL][DOMAIN_NAME]"
click at [600, 177] on icon "button" at bounding box center [605, 175] width 11 height 11
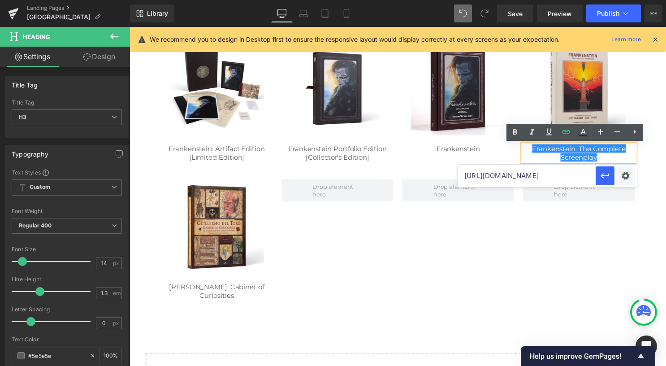
scroll to position [0, 0]
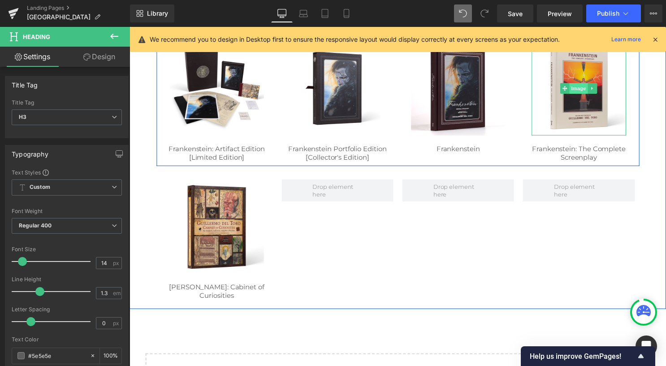
click at [584, 86] on span "Image" at bounding box center [583, 89] width 19 height 11
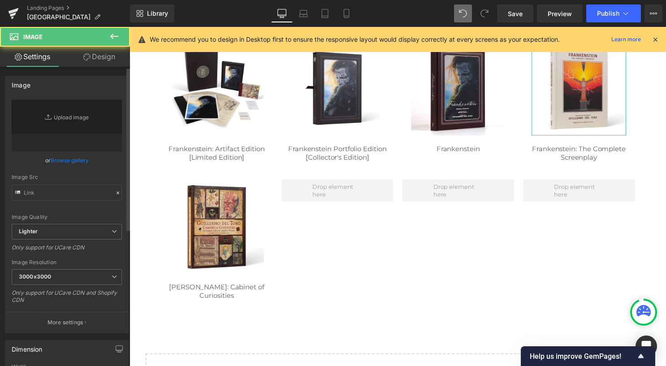
type input "[URL][DOMAIN_NAME]"
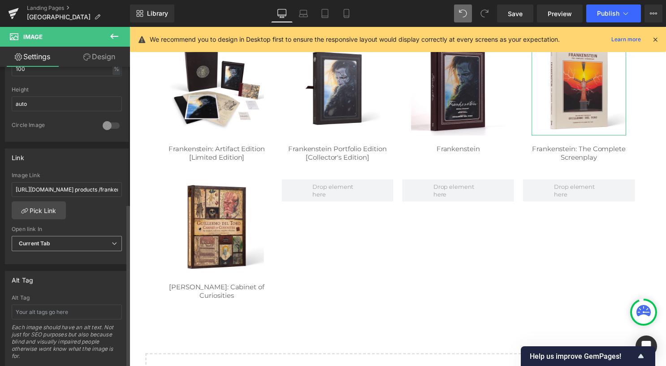
scroll to position [314, 0]
drag, startPoint x: 89, startPoint y: 180, endPoint x: 16, endPoint y: 146, distance: 80.4
click at [89, 180] on input "[URL][DOMAIN_NAME] products /frankenstein-the-complete-screenplay" at bounding box center [67, 187] width 110 height 15
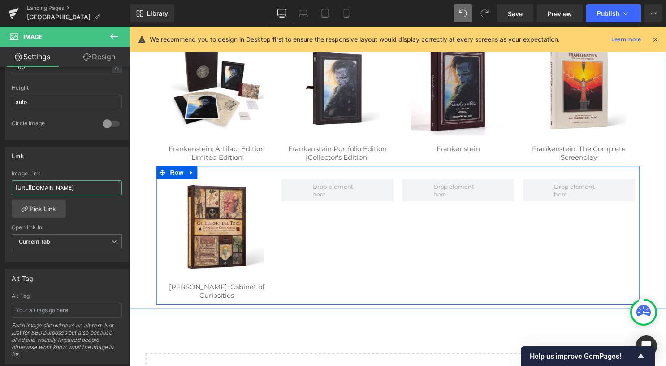
scroll to position [0, 93]
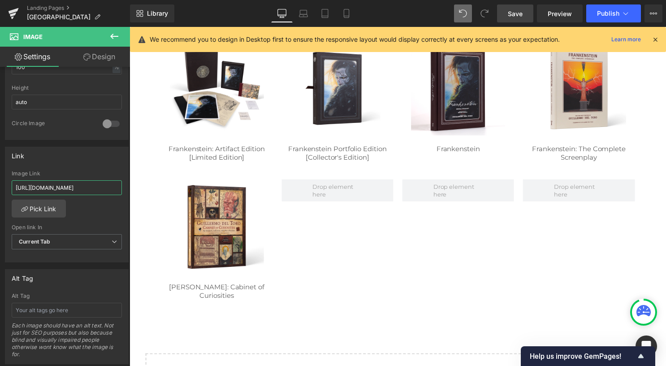
type input "[URL][DOMAIN_NAME]"
click at [519, 16] on span "Save" at bounding box center [515, 13] width 15 height 9
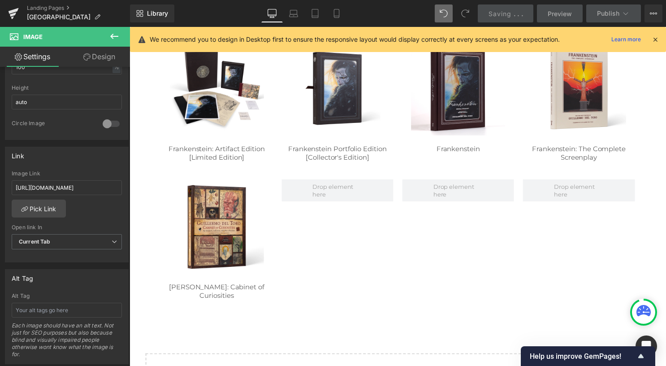
scroll to position [0, 0]
